Goal: Task Accomplishment & Management: Manage account settings

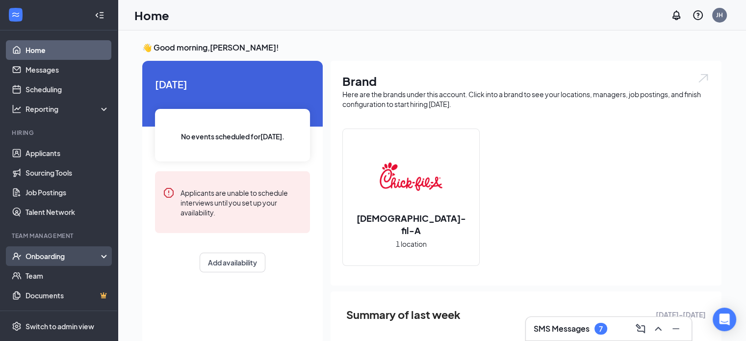
click at [56, 259] on div "Onboarding" at bounding box center [62, 256] width 75 height 10
click at [67, 276] on link "Overview" at bounding box center [67, 276] width 84 height 20
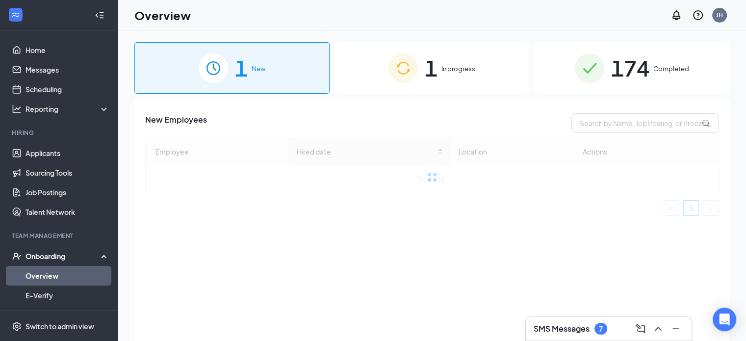
click at [503, 65] on div "1 In progress" at bounding box center [431, 67] width 195 height 51
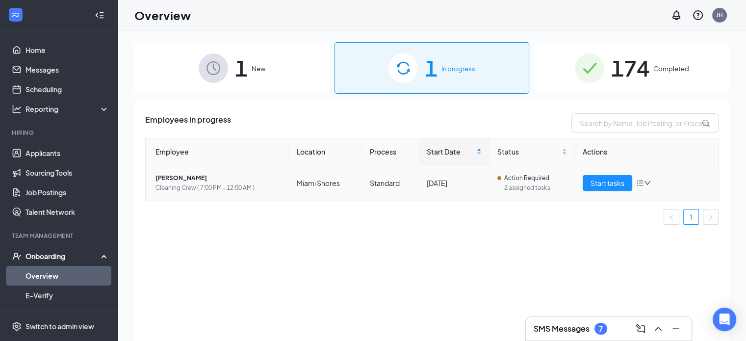
click at [238, 180] on span "[PERSON_NAME]" at bounding box center [218, 178] width 126 height 10
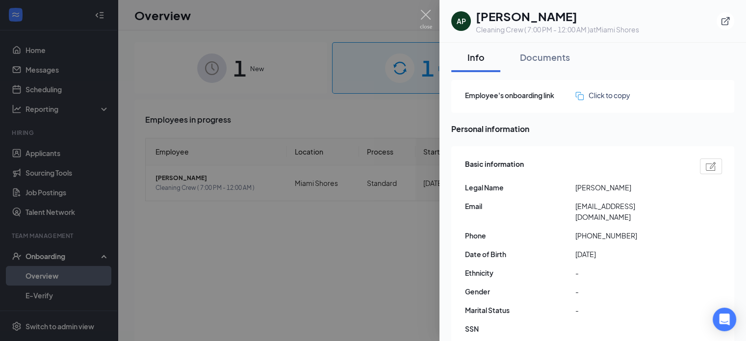
click at [420, 237] on div at bounding box center [373, 170] width 746 height 341
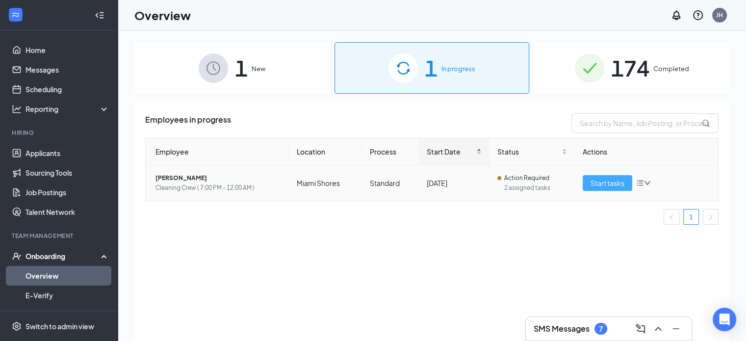
click at [609, 181] on span "Start tasks" at bounding box center [607, 182] width 34 height 11
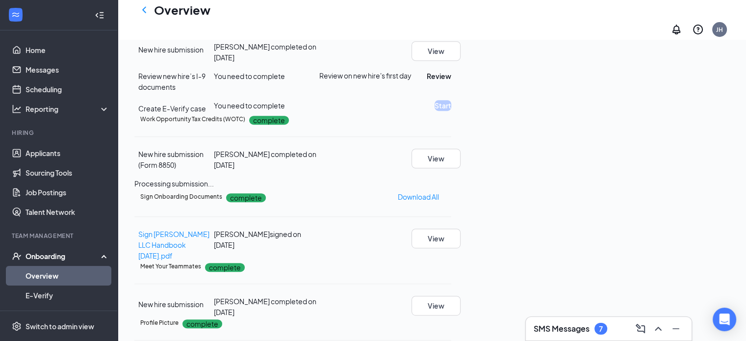
scroll to position [490, 0]
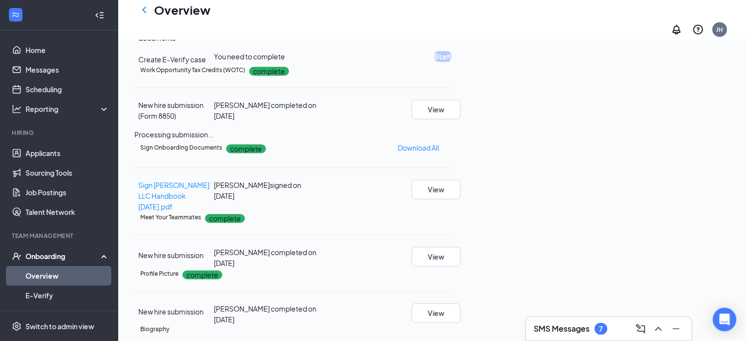
click at [451, 32] on button "Review" at bounding box center [439, 27] width 25 height 11
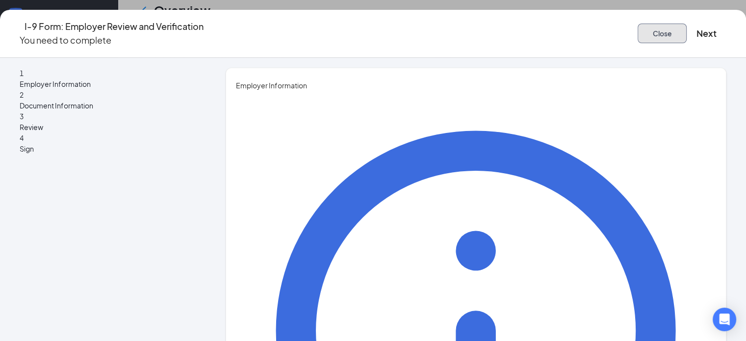
click at [637, 35] on button "Close" at bounding box center [661, 34] width 49 height 20
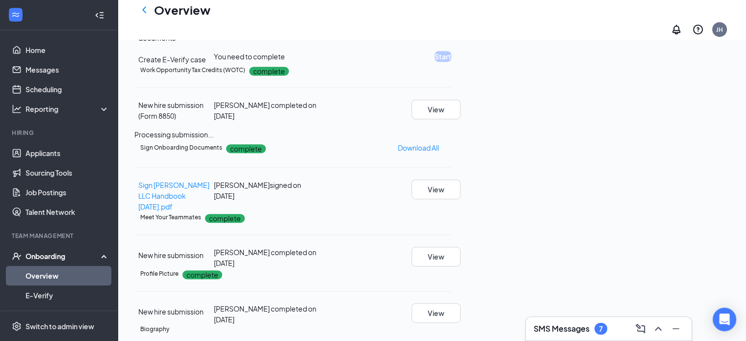
click at [460, 12] on button "View" at bounding box center [435, 2] width 49 height 20
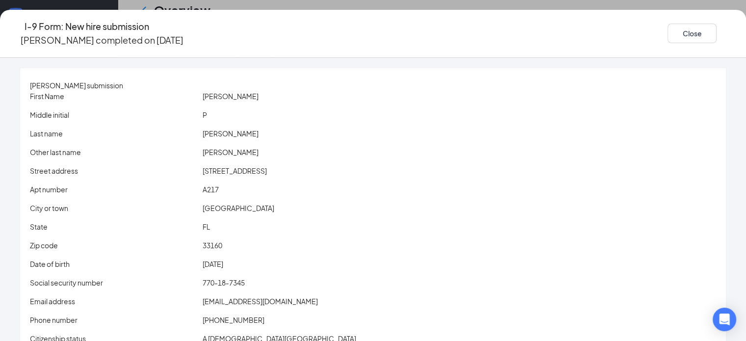
scroll to position [0, 0]
click at [673, 28] on button "Close" at bounding box center [691, 34] width 49 height 20
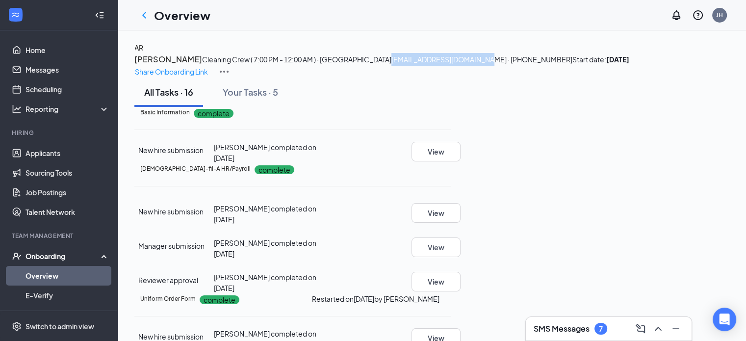
drag, startPoint x: 215, startPoint y: 96, endPoint x: 306, endPoint y: 96, distance: 91.2
click at [391, 64] on span "[EMAIL_ADDRESS][DOMAIN_NAME] · [PHONE_NUMBER]" at bounding box center [481, 59] width 181 height 9
copy span "[EMAIL_ADDRESS][DOMAIN_NAME]"
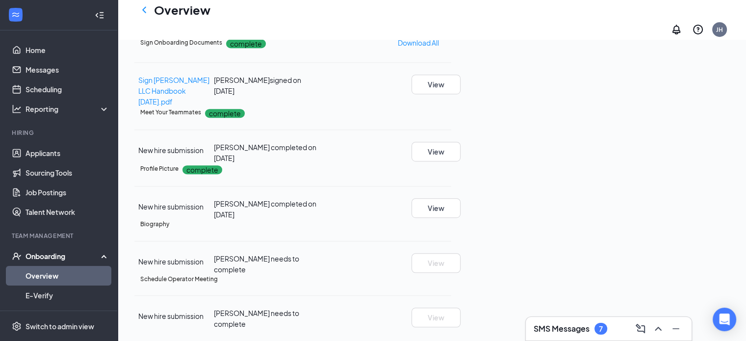
scroll to position [836, 0]
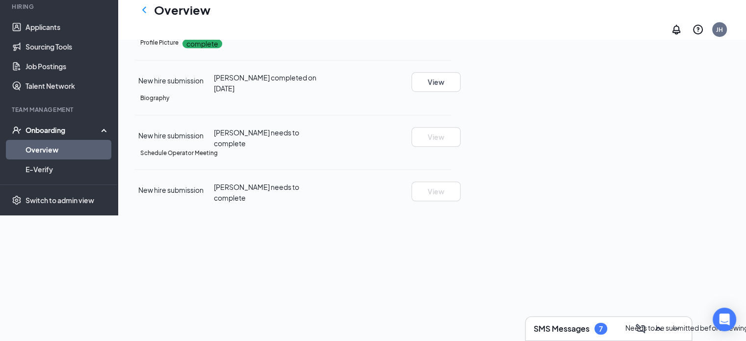
click at [451, 99] on icon "Ellipses" at bounding box center [451, 99] width 0 height 0
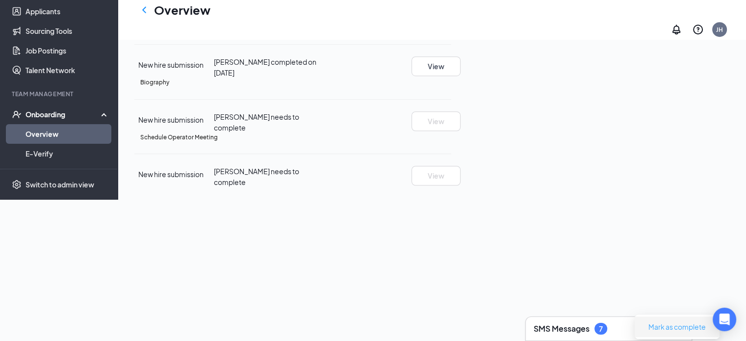
click at [685, 321] on span "Mark as complete" at bounding box center [676, 326] width 57 height 11
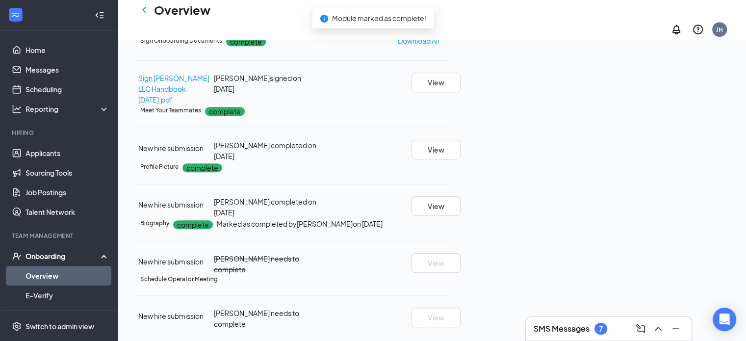
click at [451, 279] on icon "Ellipses" at bounding box center [451, 279] width 0 height 0
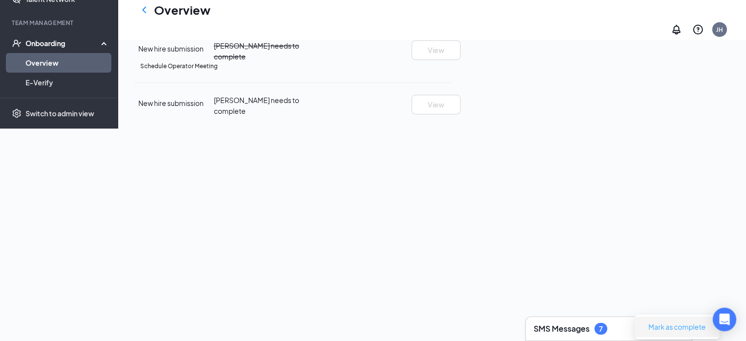
click at [677, 321] on span "Mark as complete" at bounding box center [676, 326] width 57 height 11
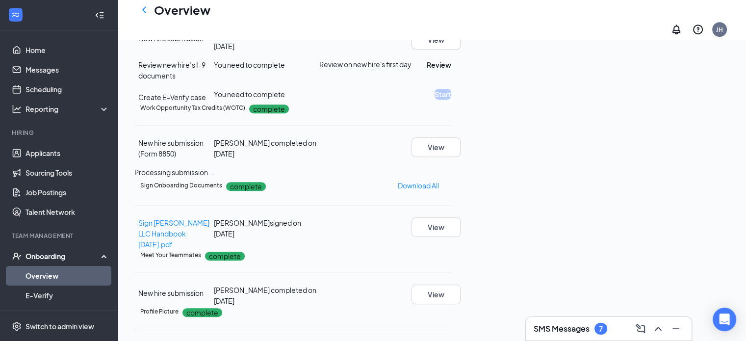
scroll to position [444, 0]
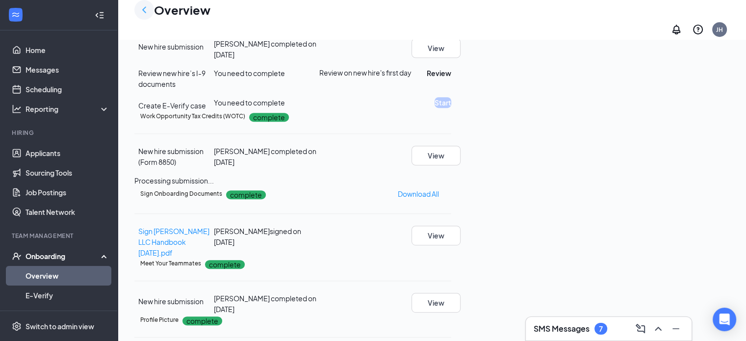
click at [145, 15] on icon "ChevronLeft" at bounding box center [144, 10] width 12 height 12
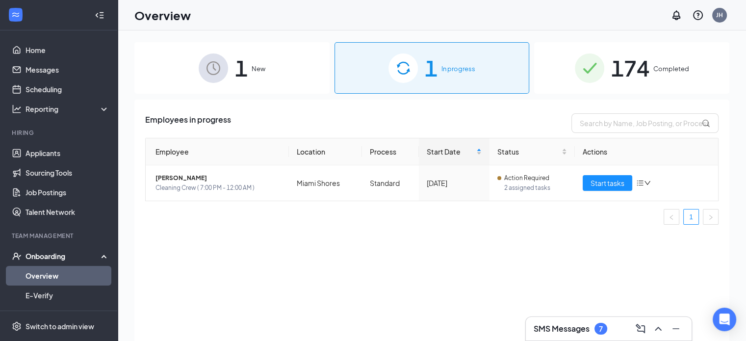
click at [289, 83] on div "1 New" at bounding box center [231, 67] width 195 height 51
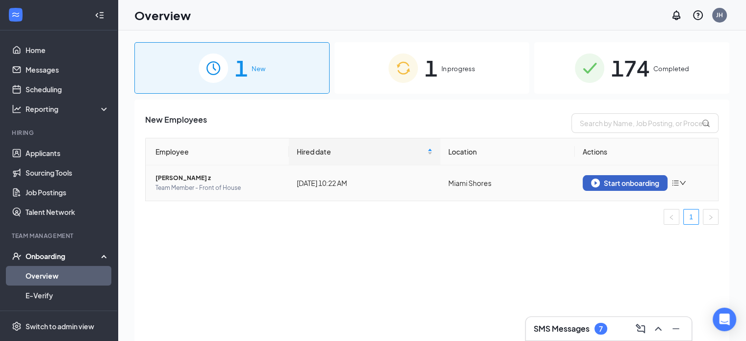
click at [606, 182] on div "Start onboarding" at bounding box center [625, 182] width 68 height 9
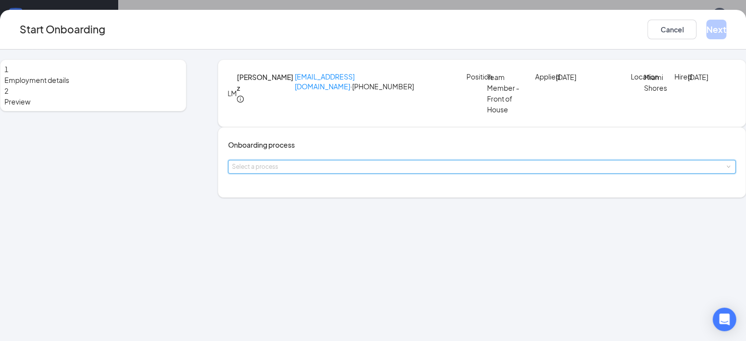
click at [353, 173] on div "Select a process" at bounding box center [482, 166] width 500 height 13
click at [350, 220] on li "Standard" at bounding box center [316, 219] width 161 height 18
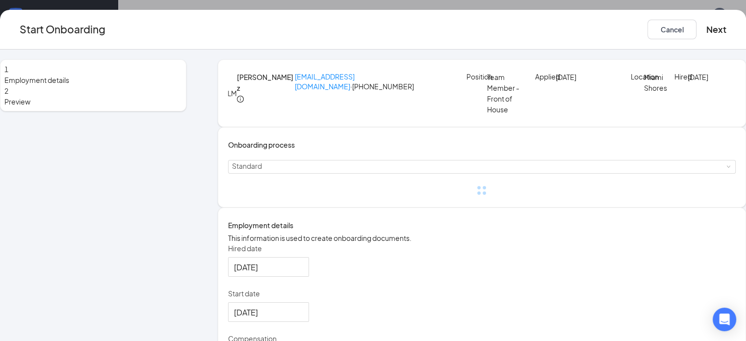
click at [196, 213] on div "1 Employment details 2 Preview LM [PERSON_NAME] z [EMAIL_ADDRESS][DOMAIN_NAME] …" at bounding box center [373, 228] width 746 height 339
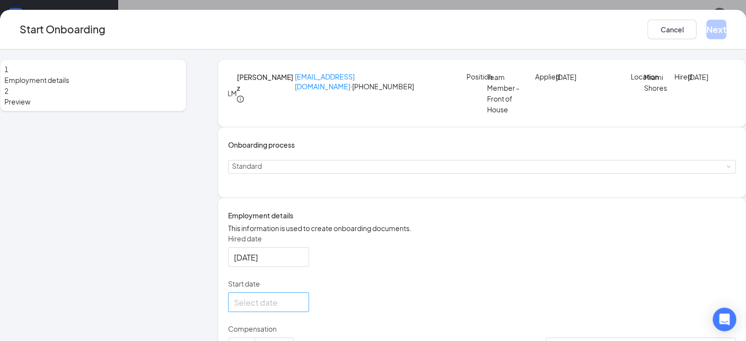
scroll to position [84, 0]
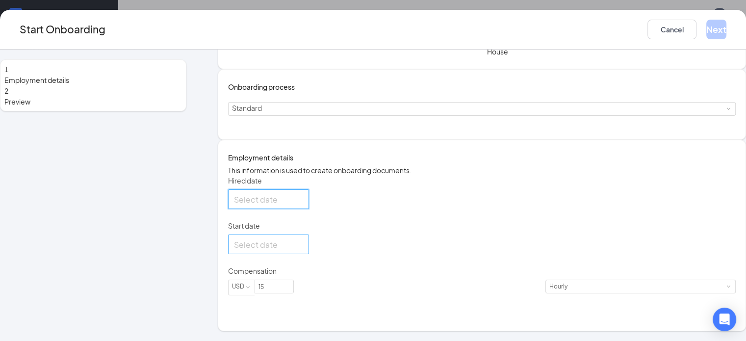
click at [273, 205] on input "Hired date" at bounding box center [267, 199] width 67 height 12
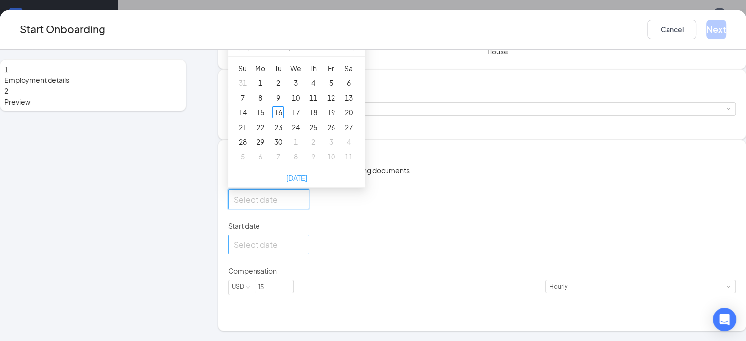
click at [302, 182] on link "[DATE]" at bounding box center [296, 177] width 21 height 9
type input "[DATE]"
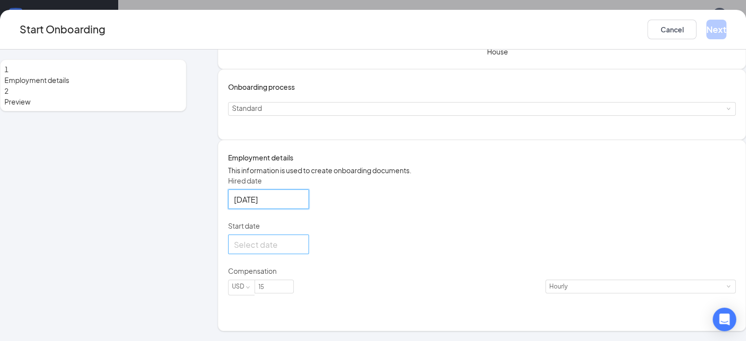
click at [284, 251] on input "Start date" at bounding box center [267, 244] width 67 height 12
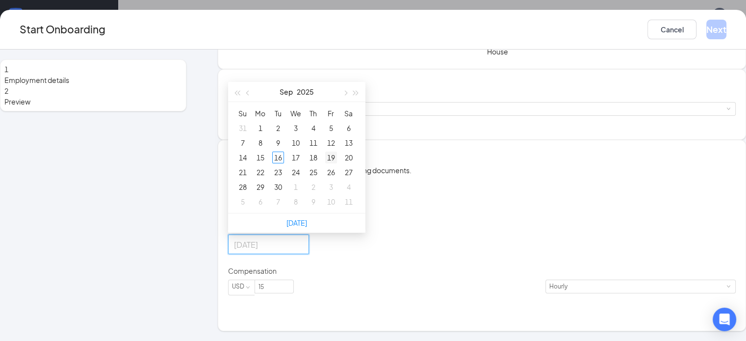
type input "[DATE]"
click at [335, 163] on div "19" at bounding box center [331, 157] width 12 height 12
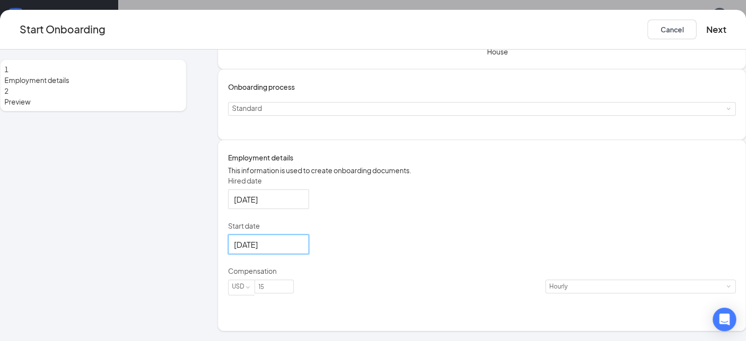
click at [470, 239] on div "Hired date [DATE] [DATE] Su Mo Tu We Th Fr Sa 31 1 2 3 4 5 6 7 8 9 10 11 12 13 …" at bounding box center [481, 241] width 507 height 131
drag, startPoint x: 276, startPoint y: 310, endPoint x: 266, endPoint y: 310, distance: 9.8
click at [273, 293] on input "15" at bounding box center [274, 286] width 38 height 13
type input "13"
click at [447, 276] on div "Hired date [DATE] [DATE] Su Mo Tu We Th Fr Sa 31 1 2 3 4 5 6 7 8 9 10 11 12 13 …" at bounding box center [481, 241] width 507 height 131
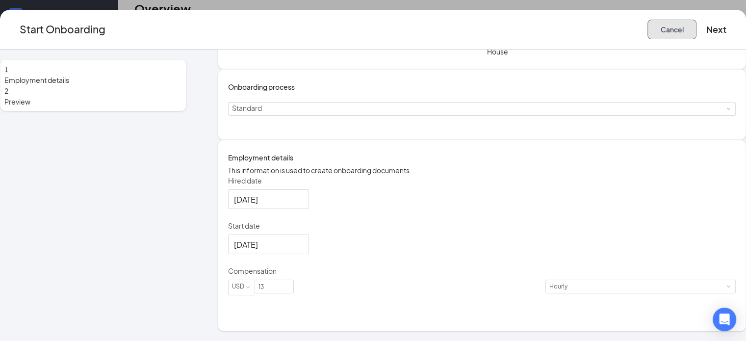
click at [647, 27] on button "Cancel" at bounding box center [671, 30] width 49 height 20
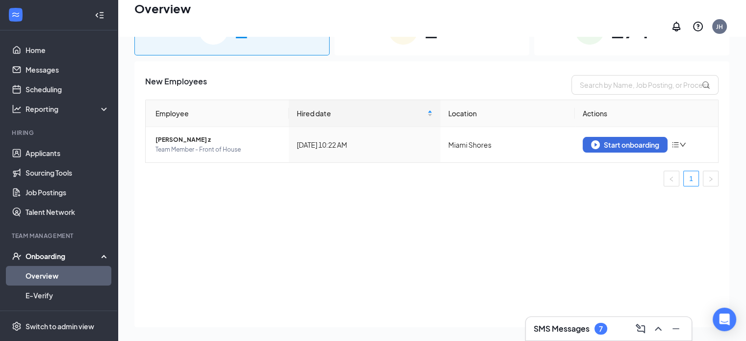
scroll to position [0, 0]
click at [66, 158] on link "Applicants" at bounding box center [67, 153] width 84 height 20
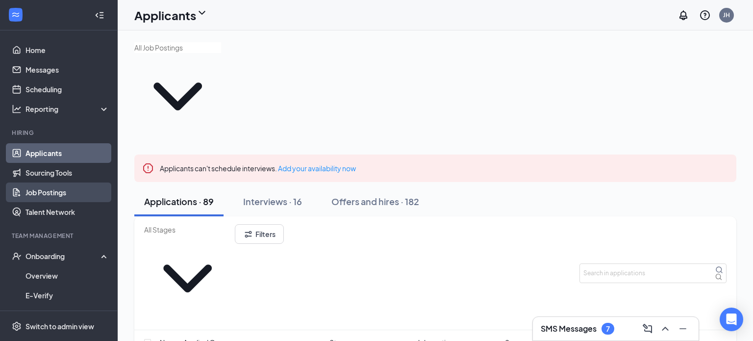
click at [68, 193] on link "Job Postings" at bounding box center [67, 192] width 84 height 20
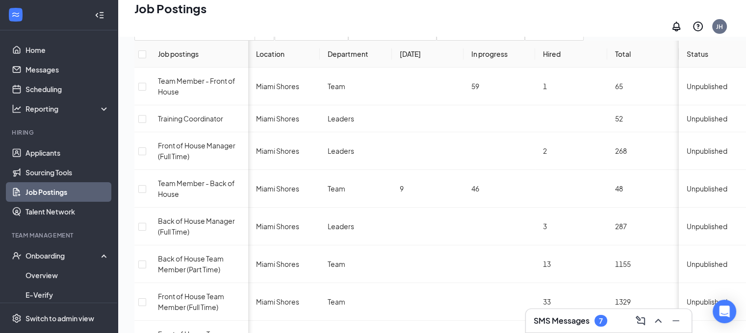
scroll to position [48, 0]
click at [194, 60] on div "Job postings" at bounding box center [199, 54] width 82 height 11
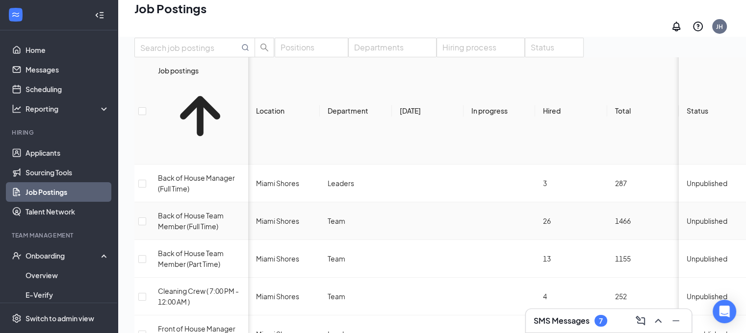
scroll to position [49, 0]
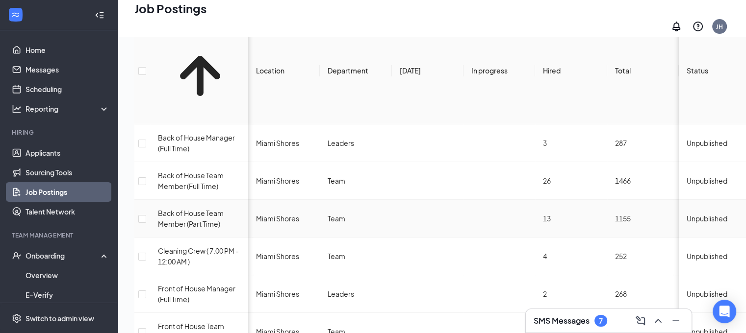
scroll to position [50, 0]
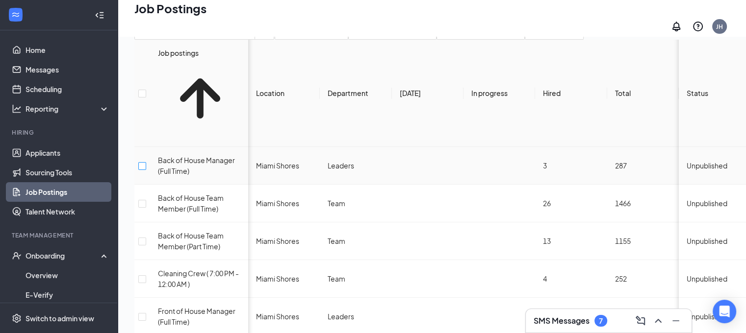
click at [146, 162] on input "checkbox" at bounding box center [142, 166] width 8 height 8
checkbox input "true"
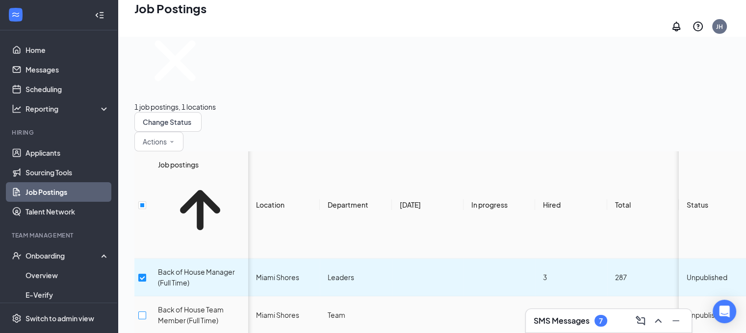
click at [146, 312] on input "checkbox" at bounding box center [142, 316] width 8 height 8
checkbox input "true"
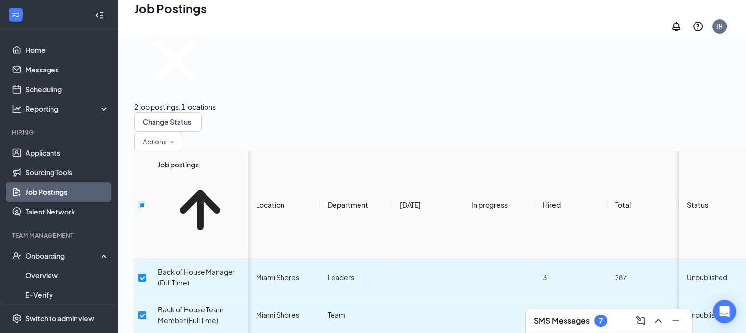
checkbox input "true"
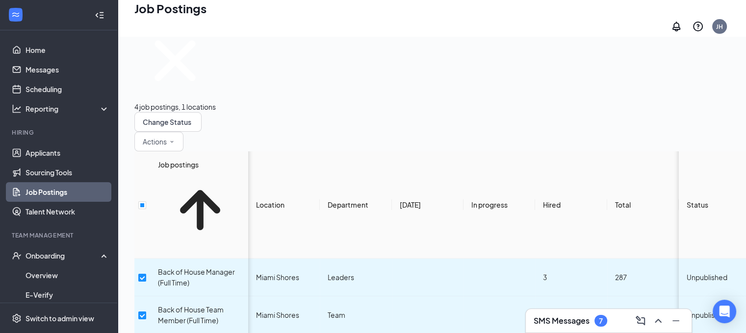
checkbox input "true"
click at [201, 112] on button "Change Status" at bounding box center [167, 122] width 67 height 20
click at [174, 141] on icon "SmallChevronDown" at bounding box center [172, 141] width 3 height 1
click at [216, 42] on div "6 job postings, 1 locations Change Status Actions" at bounding box center [174, 85] width 81 height 131
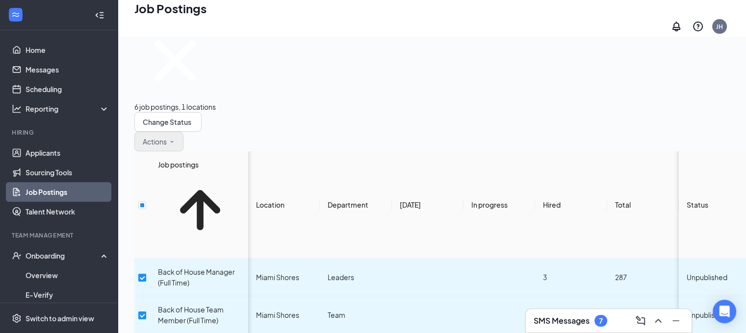
click at [216, 47] on div "6 job postings, 1 locations Change Status Actions" at bounding box center [174, 85] width 81 height 131
drag, startPoint x: 153, startPoint y: 265, endPoint x: 154, endPoint y: 251, distance: 14.8
checkbox input "false"
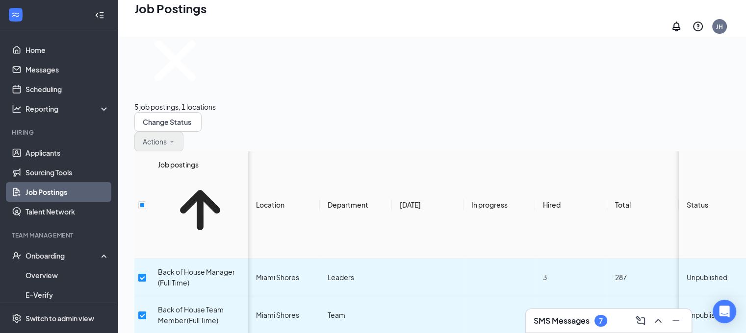
checkbox input "false"
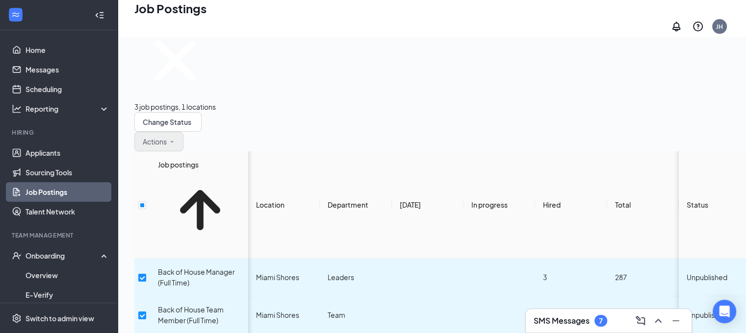
checkbox input "false"
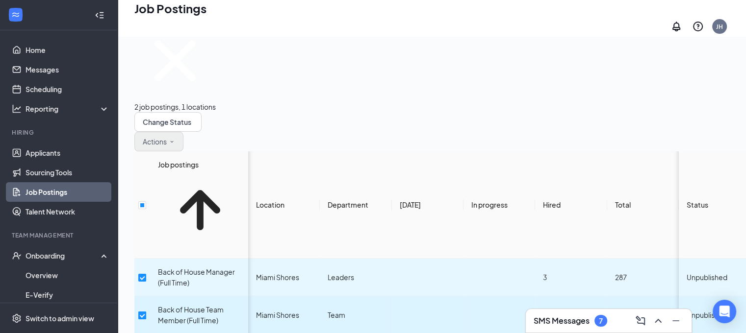
click at [146, 312] on input "checkbox" at bounding box center [142, 316] width 8 height 8
checkbox input "false"
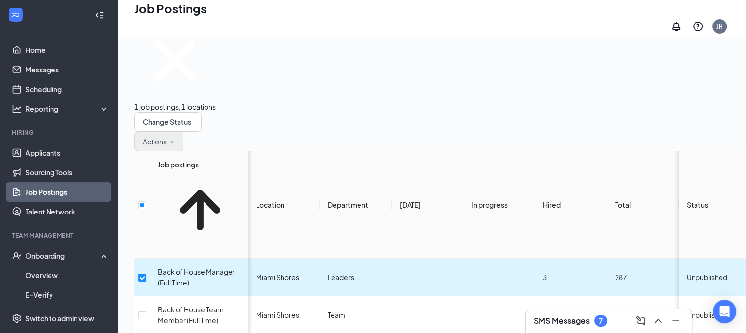
click at [146, 274] on input "checkbox" at bounding box center [142, 278] width 8 height 8
checkbox input "false"
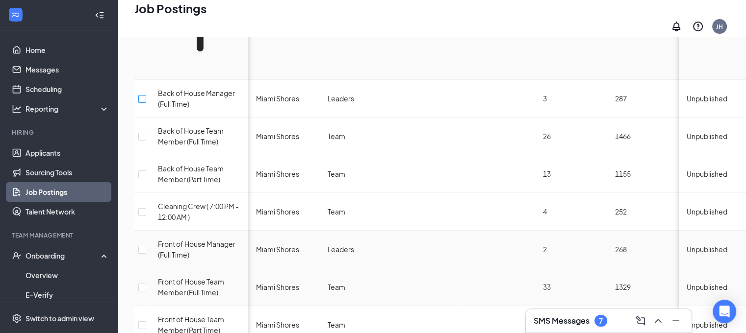
scroll to position [197, 0]
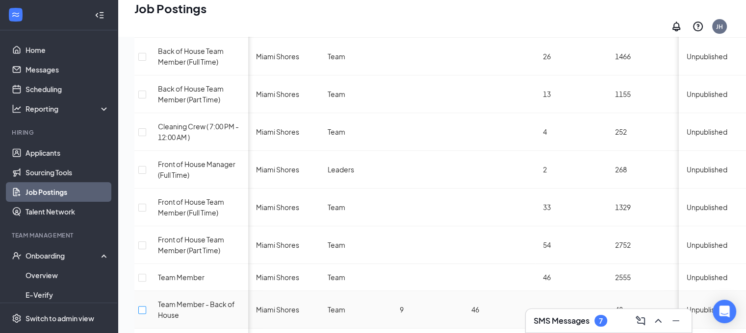
click at [146, 306] on input "checkbox" at bounding box center [142, 310] width 8 height 8
checkbox input "true"
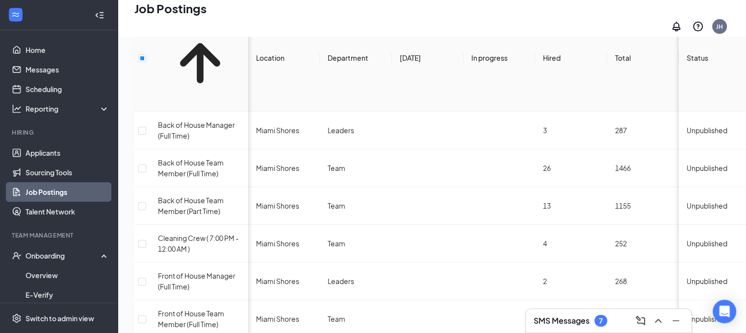
checkbox input "false"
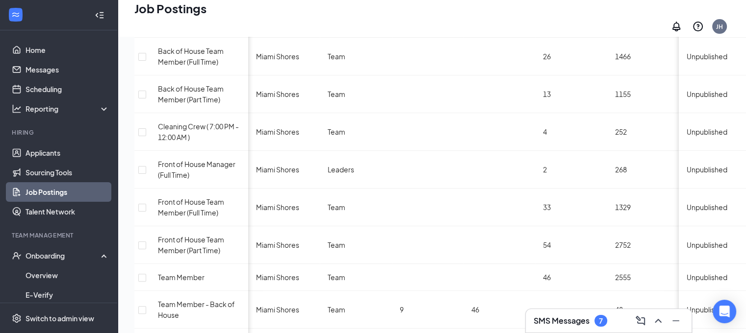
checkbox input "true"
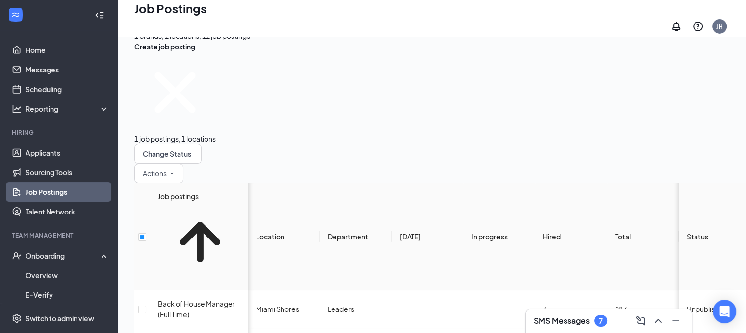
scroll to position [0, 0]
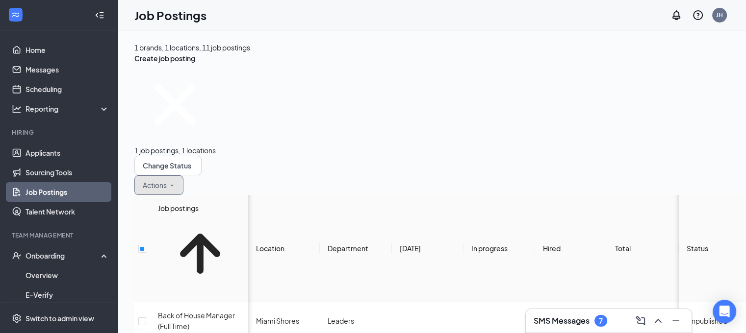
click at [175, 182] on icon "SmallChevronDown" at bounding box center [172, 185] width 6 height 6
click at [193, 166] on icon "SmallChevronDown" at bounding box center [193, 166] width 0 height 0
click at [174, 184] on icon "SmallChevronDown" at bounding box center [172, 184] width 3 height 1
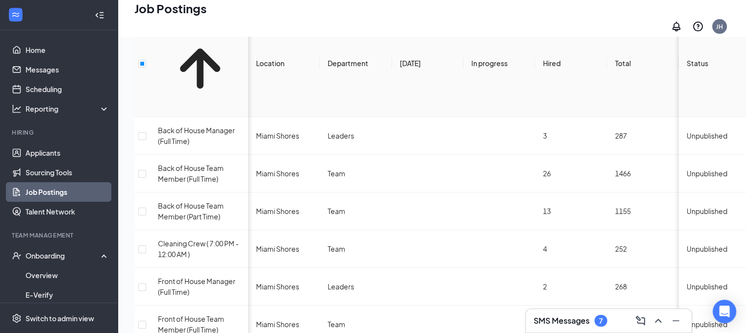
scroll to position [196, 0]
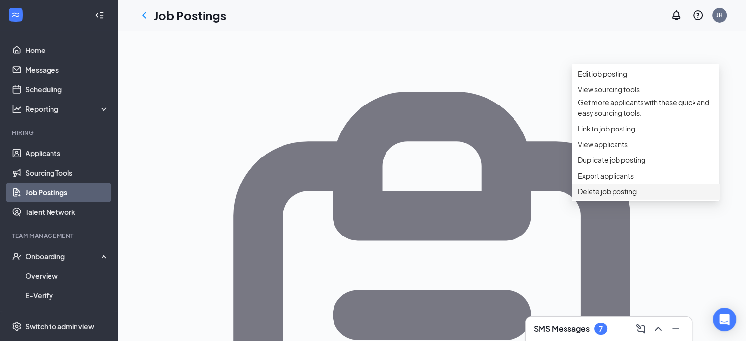
click at [631, 196] on span "Delete job posting" at bounding box center [607, 191] width 59 height 9
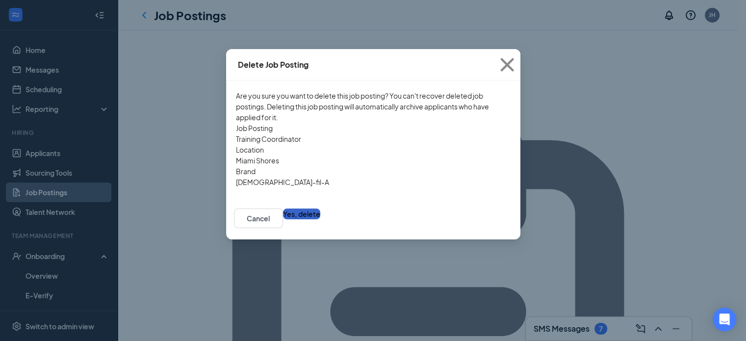
click at [320, 214] on button "Yes, delete" at bounding box center [301, 213] width 37 height 11
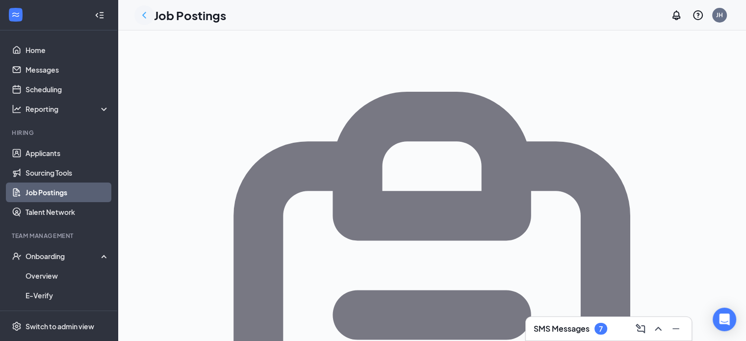
click at [146, 19] on icon "ChevronLeft" at bounding box center [144, 15] width 12 height 12
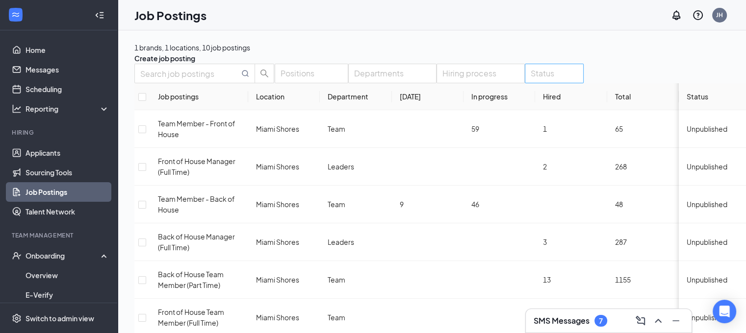
click at [566, 81] on div at bounding box center [549, 74] width 44 height 16
click at [544, 117] on div at bounding box center [560, 117] width 47 height 0
click at [544, 121] on div at bounding box center [560, 119] width 47 height 4
click at [512, 81] on div at bounding box center [476, 74] width 74 height 16
click at [583, 83] on div "Positions Departments Hiring process Status" at bounding box center [358, 74] width 449 height 20
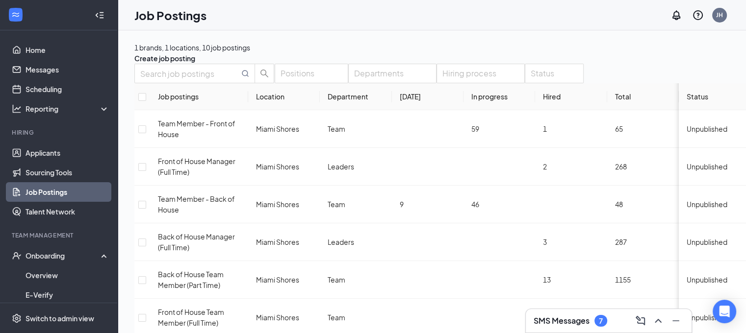
click at [739, 51] on div "1 brands, 1 locations, 10 job postings Create job posting Positions Departments…" at bounding box center [453, 267] width 671 height 474
click at [195, 61] on icon "SmallChevronDown" at bounding box center [195, 61] width 0 height 0
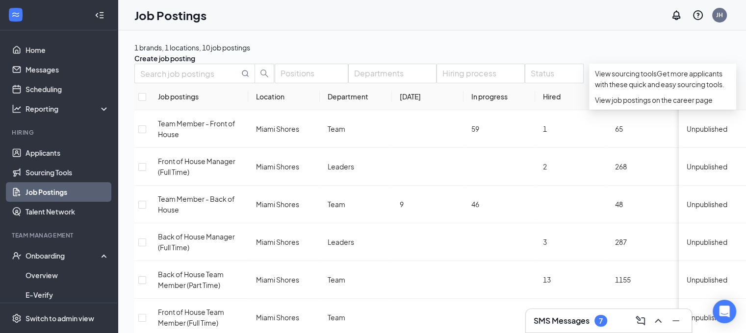
click at [447, 57] on div "1 brands, 1 locations, 10 job postings Create job posting" at bounding box center [452, 53] width 637 height 22
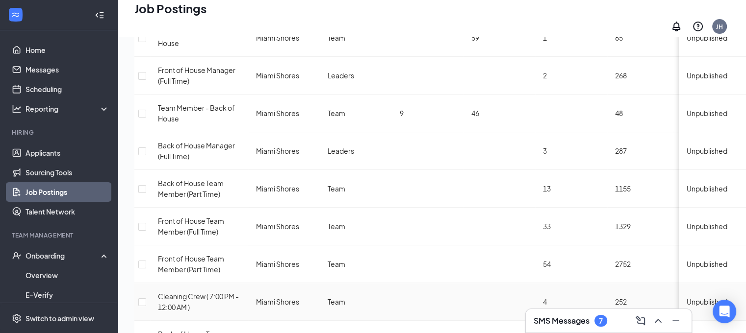
scroll to position [26, 0]
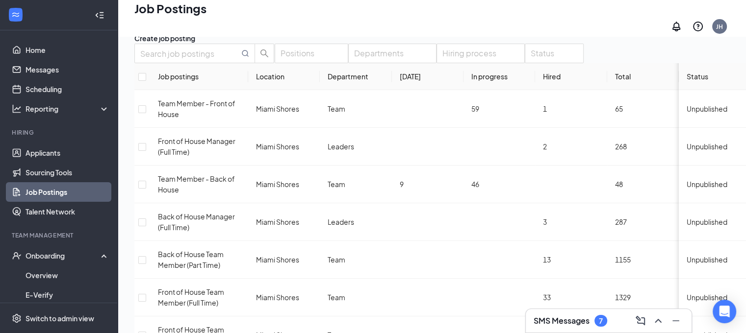
click at [185, 82] on div "Job postings" at bounding box center [199, 76] width 82 height 11
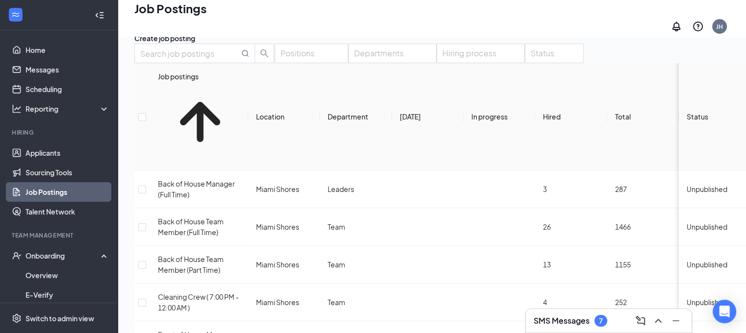
click at [189, 82] on div "Job postings" at bounding box center [199, 76] width 82 height 11
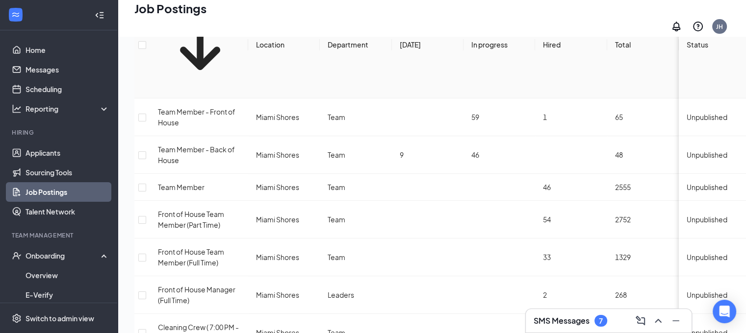
scroll to position [49, 0]
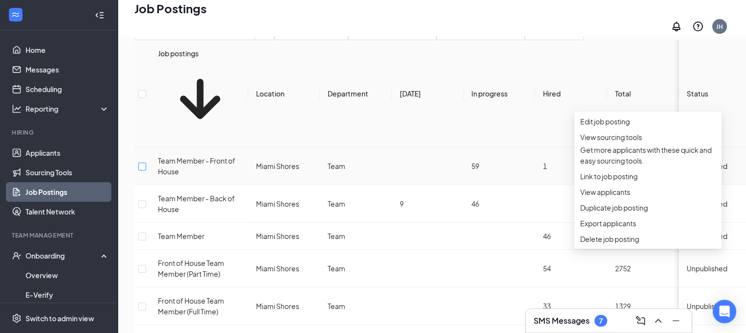
click at [146, 163] on input "checkbox" at bounding box center [142, 167] width 8 height 8
checkbox input "true"
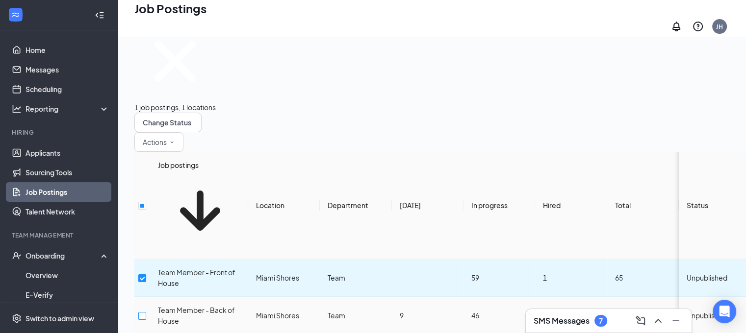
click at [146, 312] on input "checkbox" at bounding box center [142, 316] width 8 height 8
checkbox input "true"
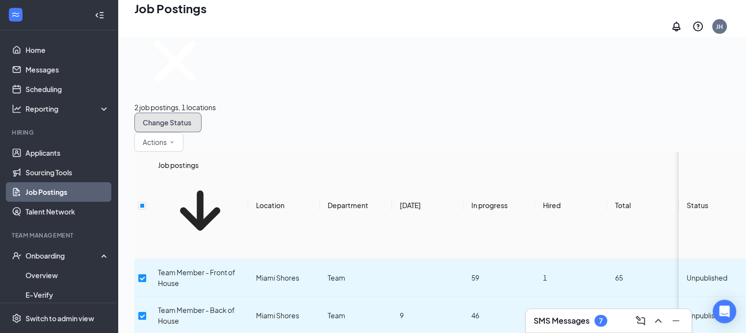
click at [193, 123] on icon "SmallChevronDown" at bounding box center [193, 123] width 0 height 0
click at [314, 96] on div "Link only" at bounding box center [289, 90] width 79 height 11
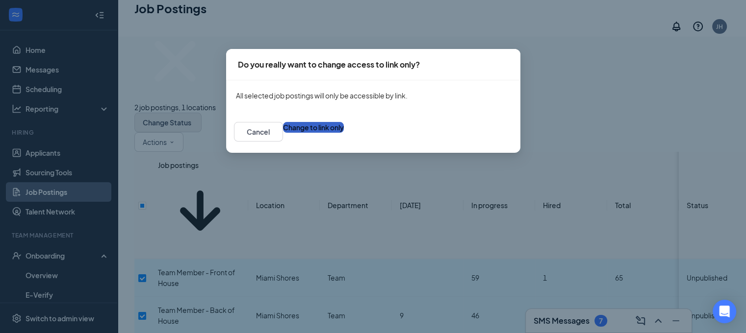
click at [344, 133] on button "Change to link only" at bounding box center [313, 127] width 61 height 11
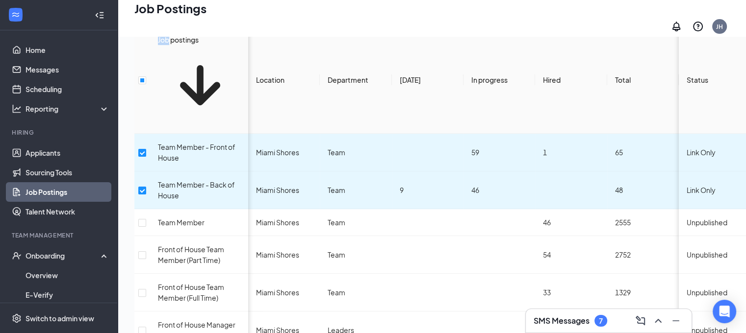
scroll to position [0, 55]
drag, startPoint x: 136, startPoint y: 52, endPoint x: 713, endPoint y: 257, distance: 612.8
click at [713, 257] on div "Job postings Location Department [DATE] In progress Hired Total Status Team Mem…" at bounding box center [452, 263] width 637 height 474
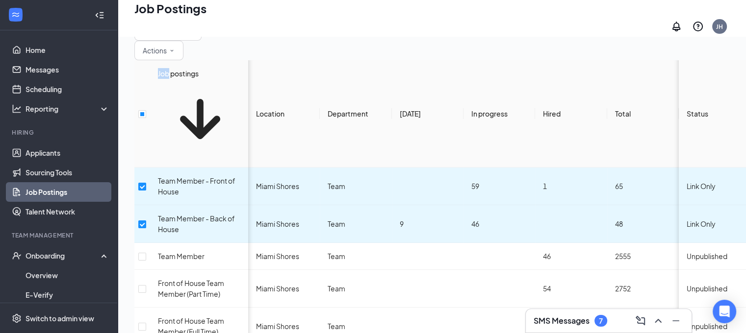
scroll to position [175, 7]
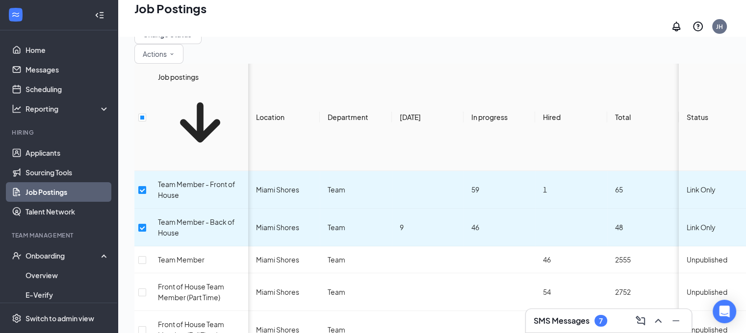
scroll to position [27, 7]
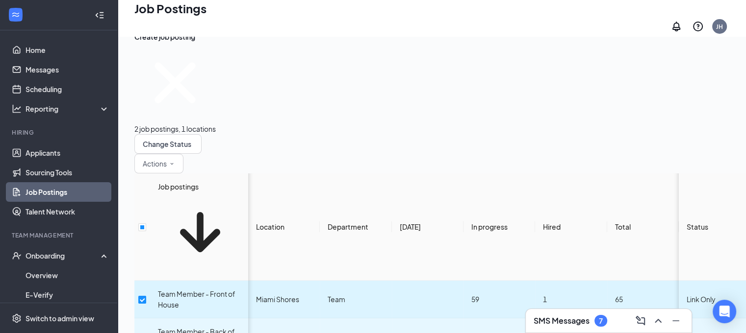
click at [184, 290] on span "Team Member - Front of House" at bounding box center [196, 300] width 77 height 20
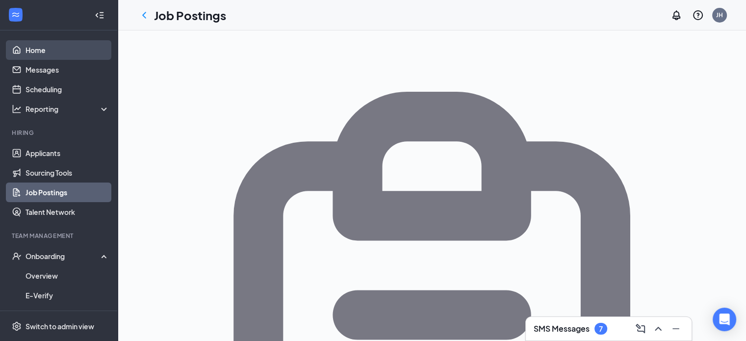
click at [37, 57] on link "Home" at bounding box center [67, 50] width 84 height 20
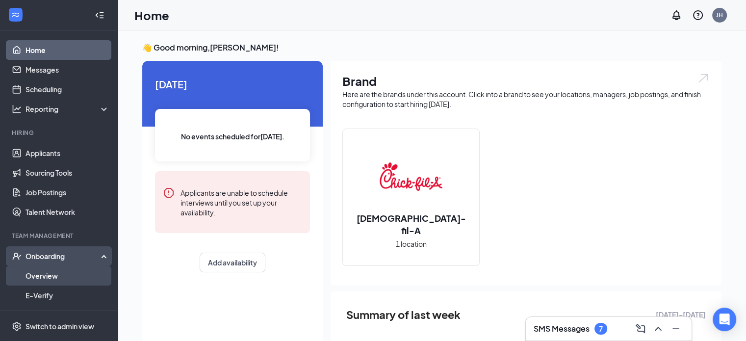
click at [50, 276] on link "Overview" at bounding box center [67, 276] width 84 height 20
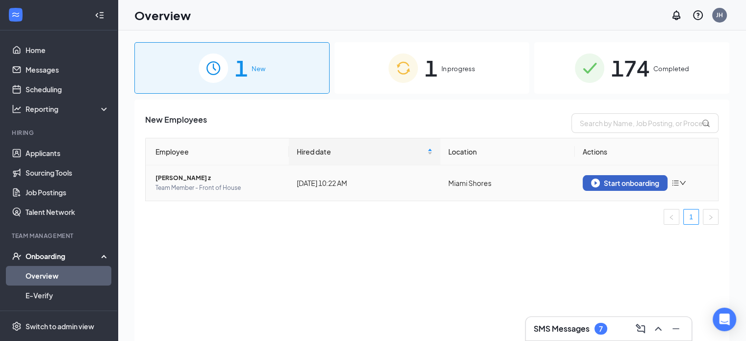
click at [629, 186] on div "Start onboarding" at bounding box center [625, 182] width 68 height 9
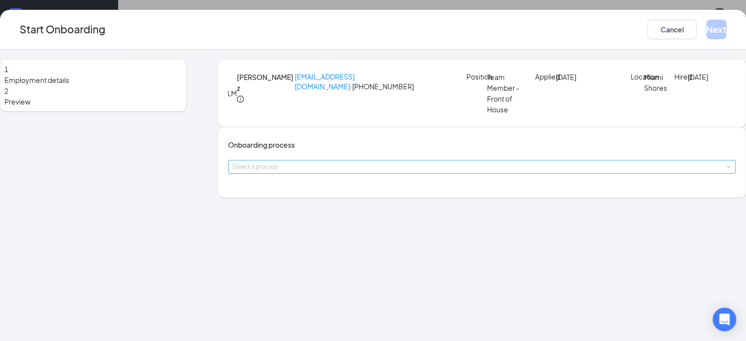
click at [361, 172] on div "Select a process" at bounding box center [479, 167] width 495 height 10
click at [324, 216] on li "Standard" at bounding box center [316, 219] width 161 height 18
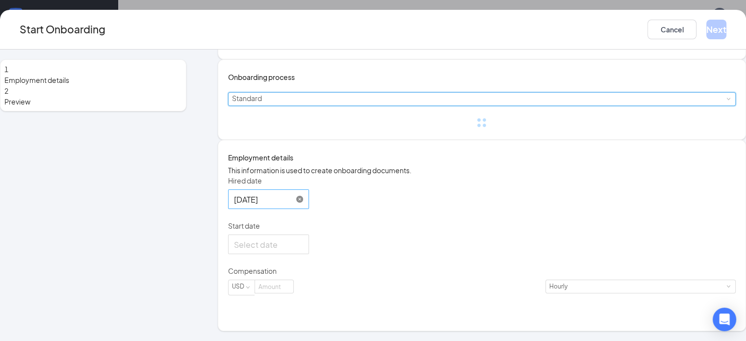
scroll to position [84, 0]
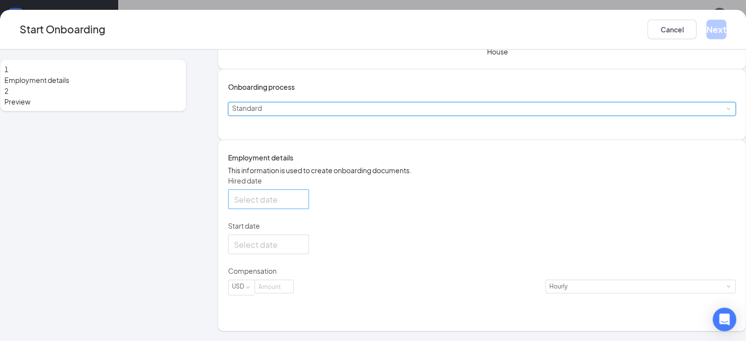
click at [264, 205] on input "Hired date" at bounding box center [267, 199] width 67 height 12
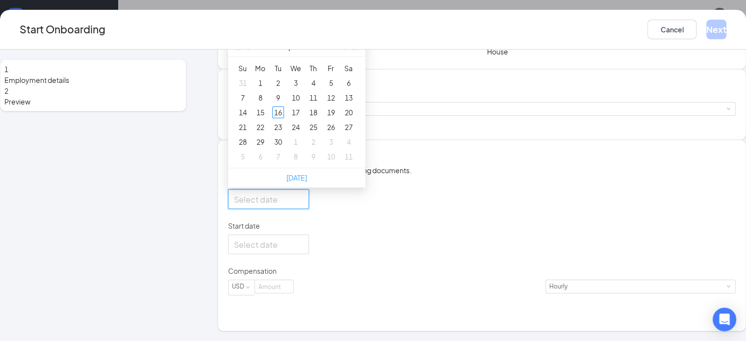
click at [306, 182] on link "[DATE]" at bounding box center [296, 177] width 21 height 9
type input "[DATE]"
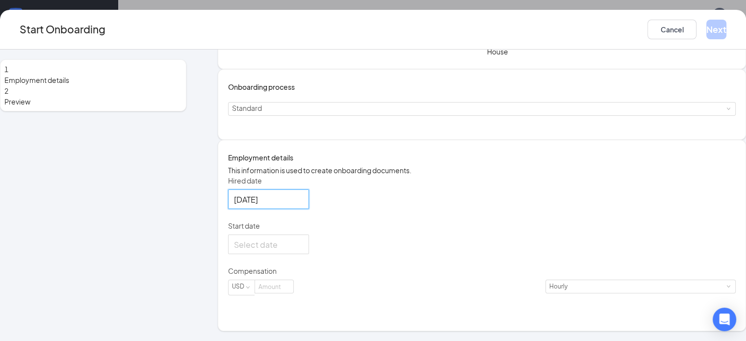
click at [501, 270] on div "Hired date [DATE] [DATE] Su Mo Tu We Th Fr Sa 31 1 2 3 4 5 6 7 8 9 10 11 12 13 …" at bounding box center [481, 241] width 507 height 131
click at [278, 251] on input "Start date" at bounding box center [267, 244] width 67 height 12
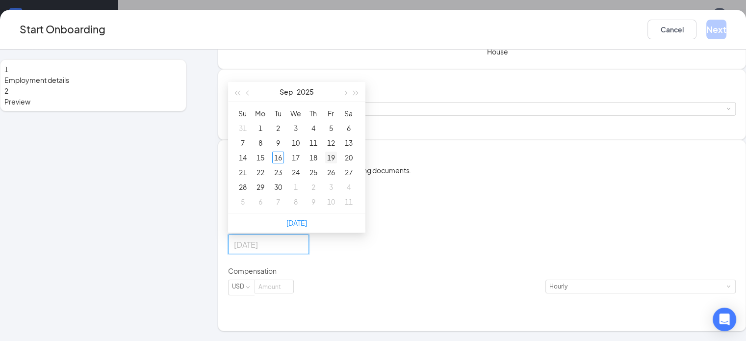
type input "[DATE]"
click at [340, 165] on td "19" at bounding box center [331, 157] width 18 height 15
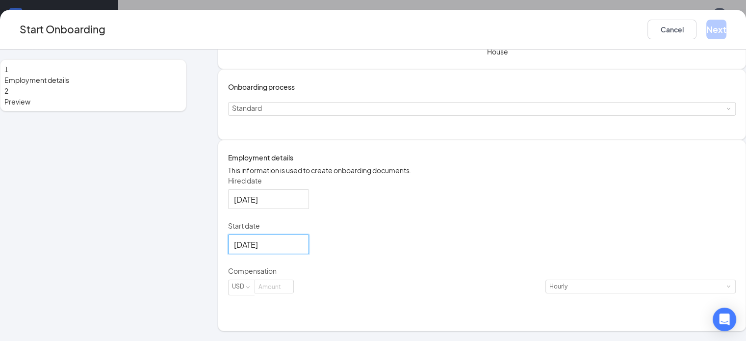
click at [434, 242] on div "Hired date [DATE] [DATE] Su Mo Tu We Th Fr Sa 31 1 2 3 4 5 6 7 8 9 10 11 12 13 …" at bounding box center [481, 241] width 507 height 131
click at [293, 293] on input at bounding box center [274, 286] width 38 height 13
type input "13"
click at [439, 212] on div "Hired date [DATE] [DATE] Su Mo Tu We Th Fr Sa 31 1 2 3 4 5 6 7 8 9 10 11 12 13 …" at bounding box center [481, 241] width 507 height 131
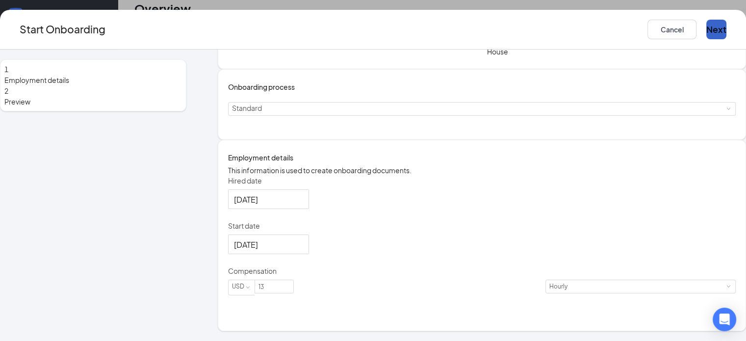
click at [715, 29] on button "Next" at bounding box center [716, 30] width 20 height 20
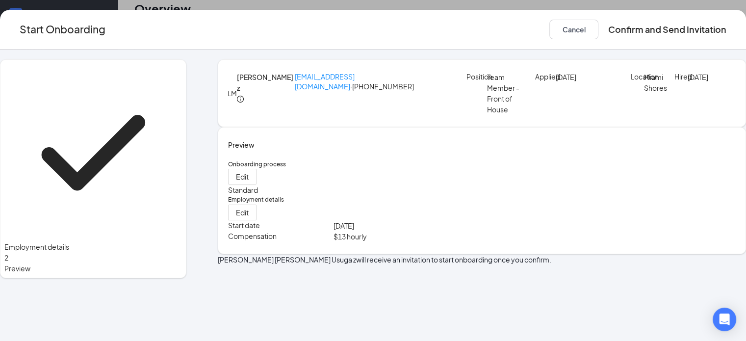
scroll to position [0, 0]
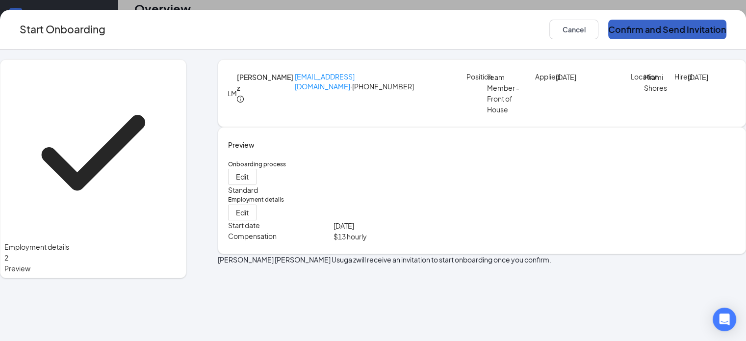
click at [653, 32] on button "Confirm and Send Invitation" at bounding box center [667, 30] width 118 height 20
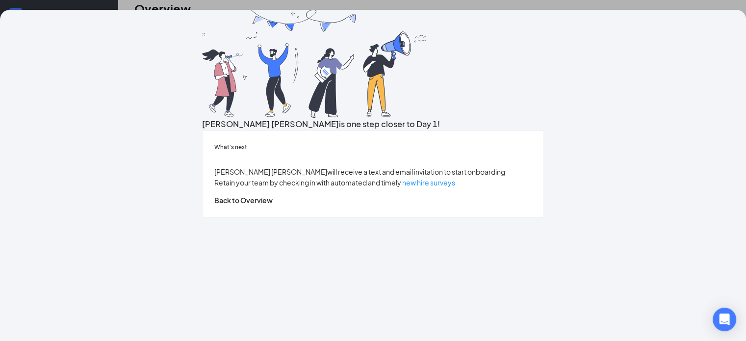
scroll to position [59, 0]
click at [273, 205] on button "Back to Overview" at bounding box center [243, 200] width 58 height 11
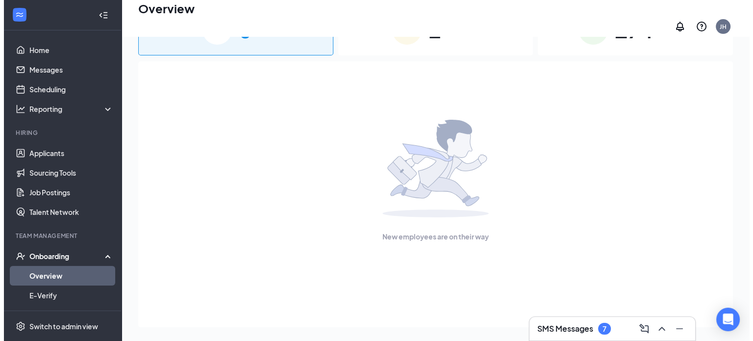
scroll to position [0, 0]
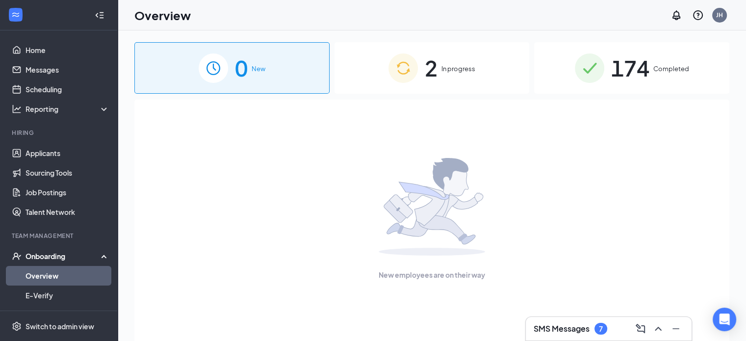
click at [454, 78] on div "2 In progress" at bounding box center [431, 67] width 195 height 51
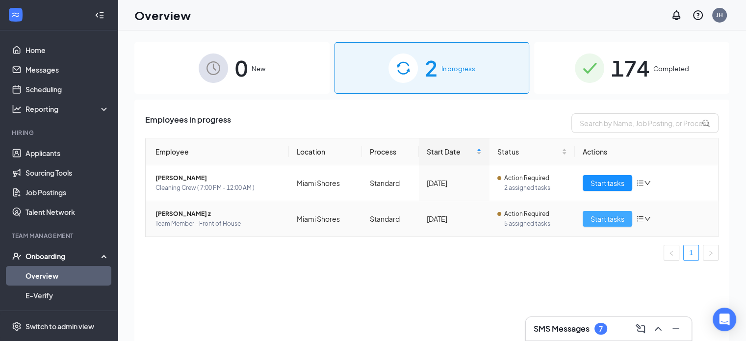
click at [604, 215] on span "Start tasks" at bounding box center [607, 218] width 34 height 11
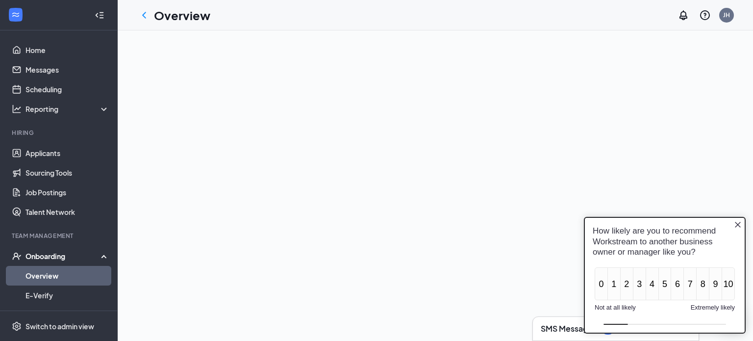
click at [735, 225] on icon "Close button" at bounding box center [738, 224] width 8 height 8
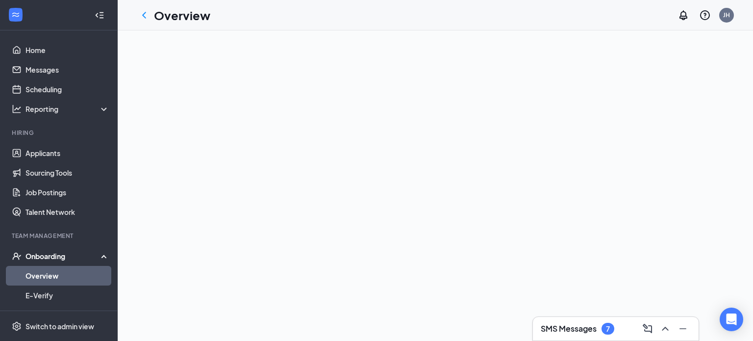
click at [58, 276] on link "Overview" at bounding box center [67, 276] width 84 height 20
click at [58, 296] on link "E-Verify" at bounding box center [67, 295] width 84 height 20
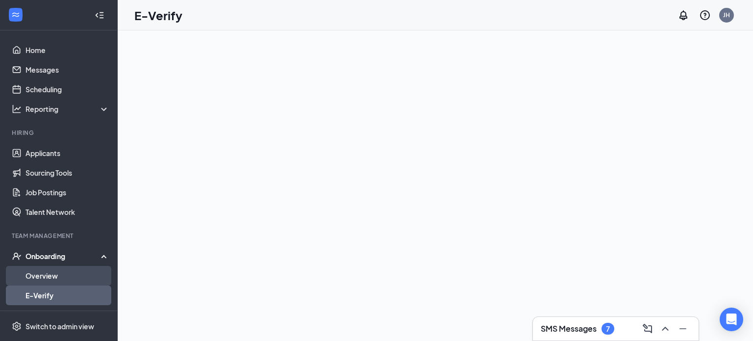
click at [71, 274] on link "Overview" at bounding box center [67, 276] width 84 height 20
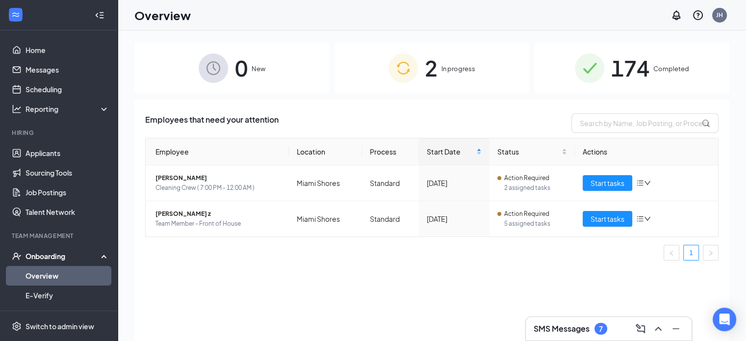
click at [495, 54] on div "2 In progress" at bounding box center [431, 67] width 195 height 51
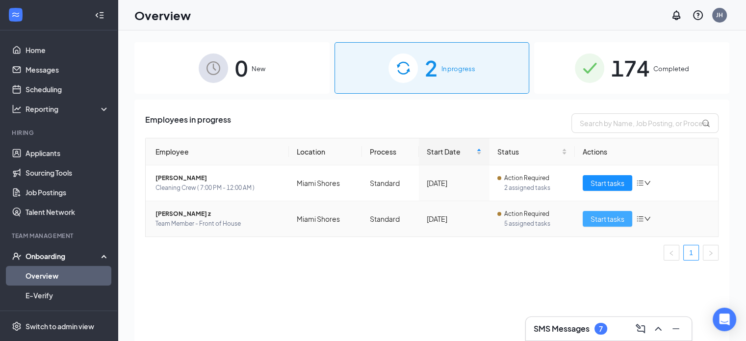
click at [608, 217] on span "Start tasks" at bounding box center [607, 218] width 34 height 11
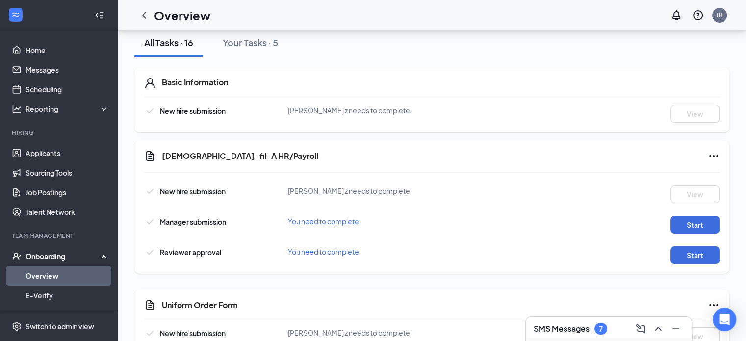
scroll to position [147, 0]
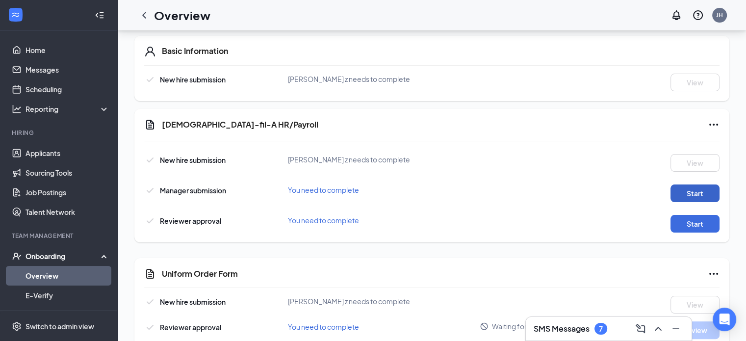
click at [684, 192] on button "Start" at bounding box center [694, 193] width 49 height 18
click at [695, 195] on button "Start" at bounding box center [694, 193] width 49 height 18
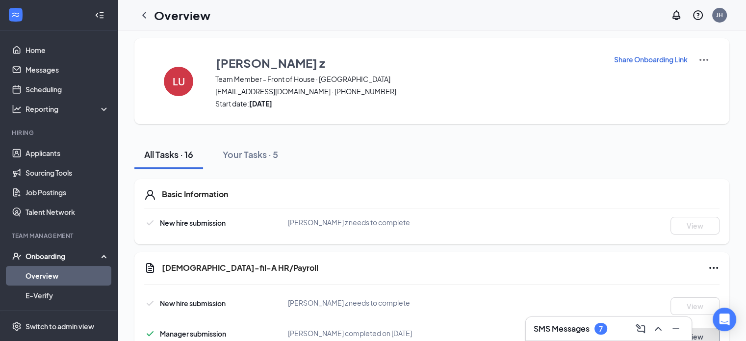
scroll to position [0, 0]
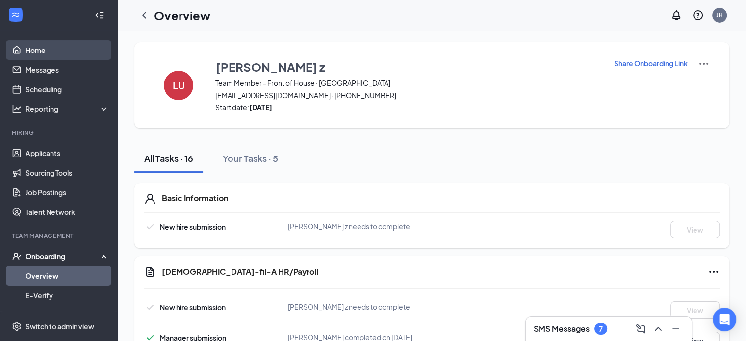
click at [33, 47] on link "Home" at bounding box center [67, 50] width 84 height 20
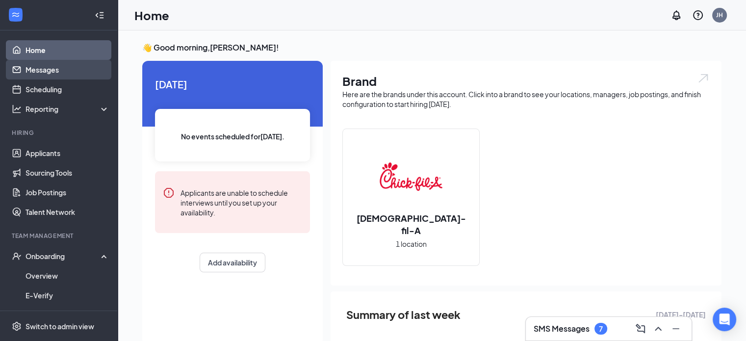
click at [65, 68] on link "Messages" at bounding box center [67, 70] width 84 height 20
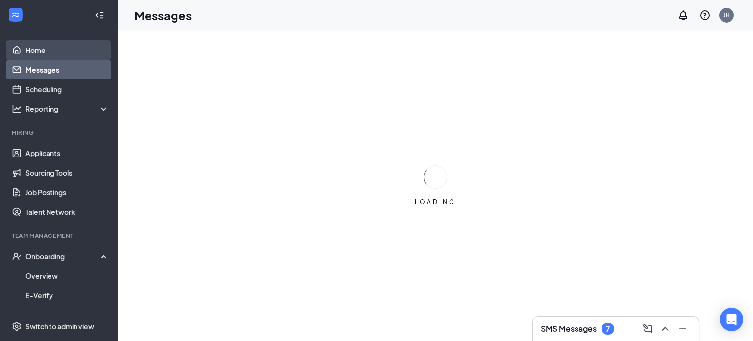
click at [67, 45] on link "Home" at bounding box center [67, 50] width 84 height 20
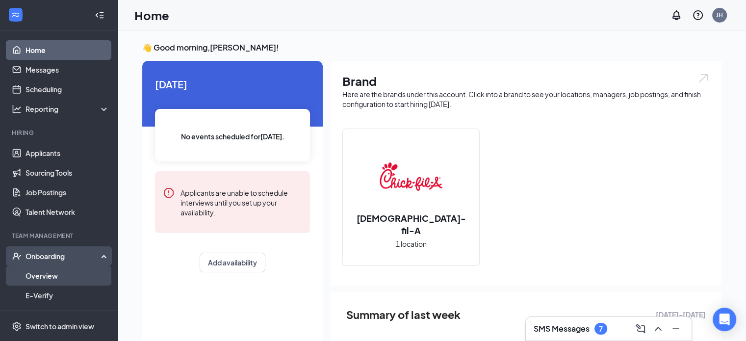
click at [53, 273] on link "Overview" at bounding box center [67, 276] width 84 height 20
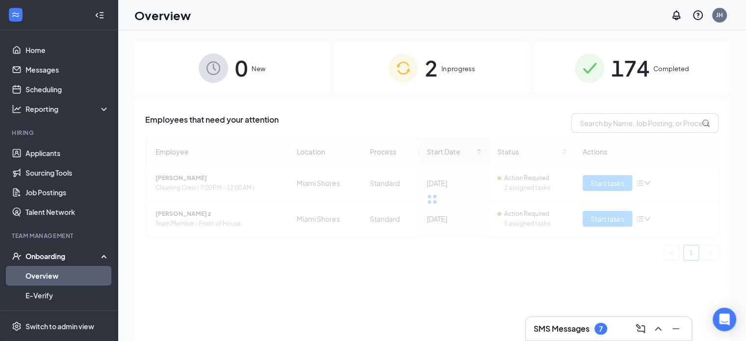
click at [222, 218] on div at bounding box center [431, 199] width 573 height 123
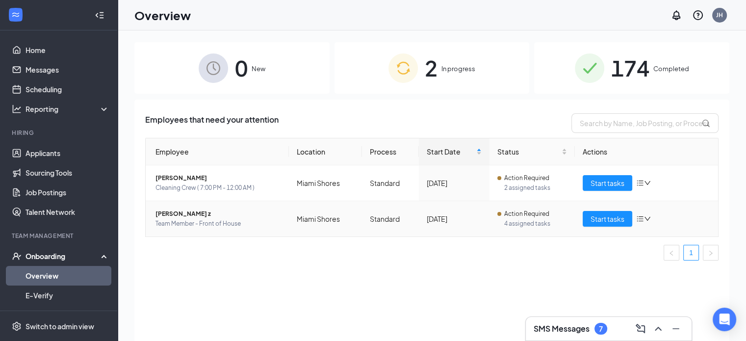
click at [202, 216] on span "[PERSON_NAME] z" at bounding box center [218, 214] width 126 height 10
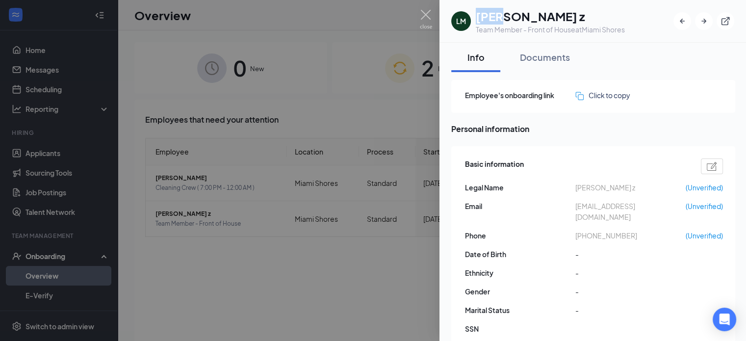
drag, startPoint x: 477, startPoint y: 16, endPoint x: 498, endPoint y: 15, distance: 20.6
click at [498, 15] on h1 "[PERSON_NAME] z" at bounding box center [550, 16] width 149 height 17
copy h1 "Lina"
